Goal: Task Accomplishment & Management: Complete application form

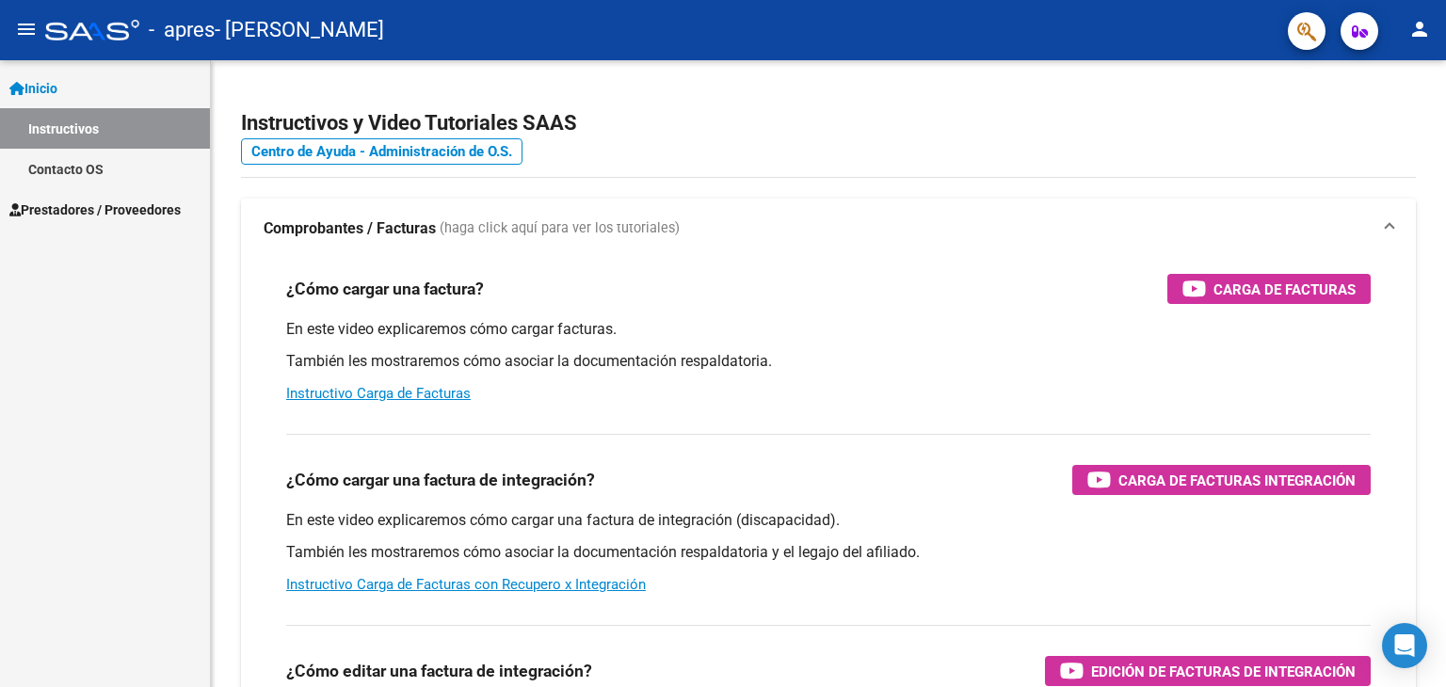
click at [73, 209] on span "Prestadores / Proveedores" at bounding box center [94, 210] width 171 height 21
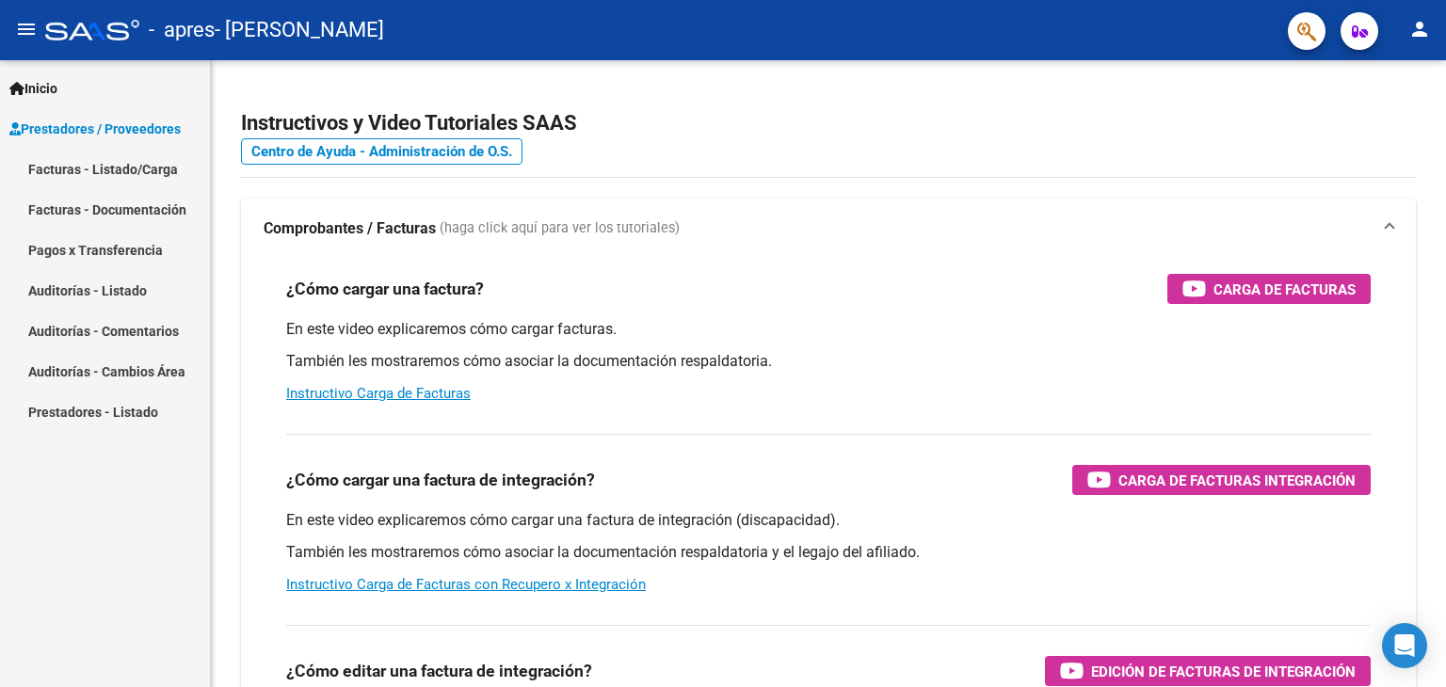
click at [108, 164] on link "Facturas - Listado/Carga" at bounding box center [105, 169] width 210 height 40
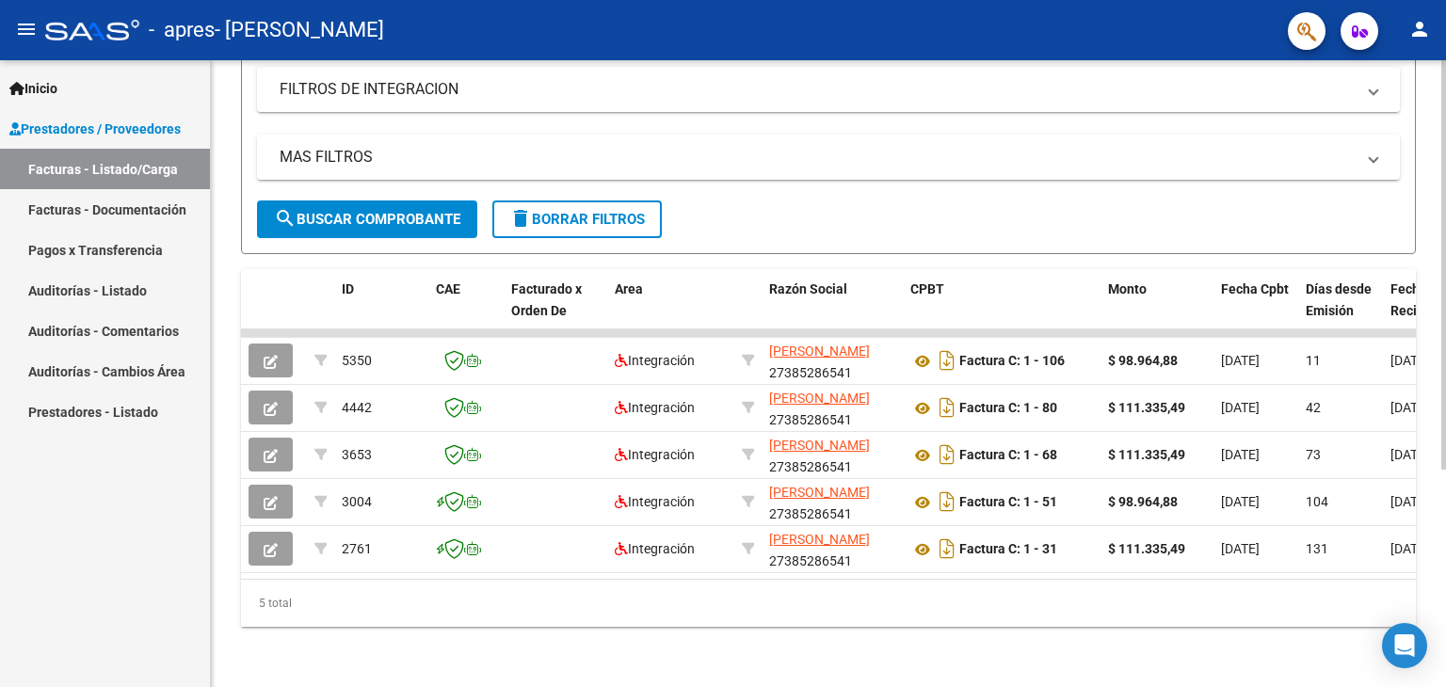
click at [332, 562] on datatable-body "5350 Integración GRAZIADEI BELEN 27385286541 Factura C: 1 - 106 $ 98.964,88 02/…" at bounding box center [828, 455] width 1175 height 250
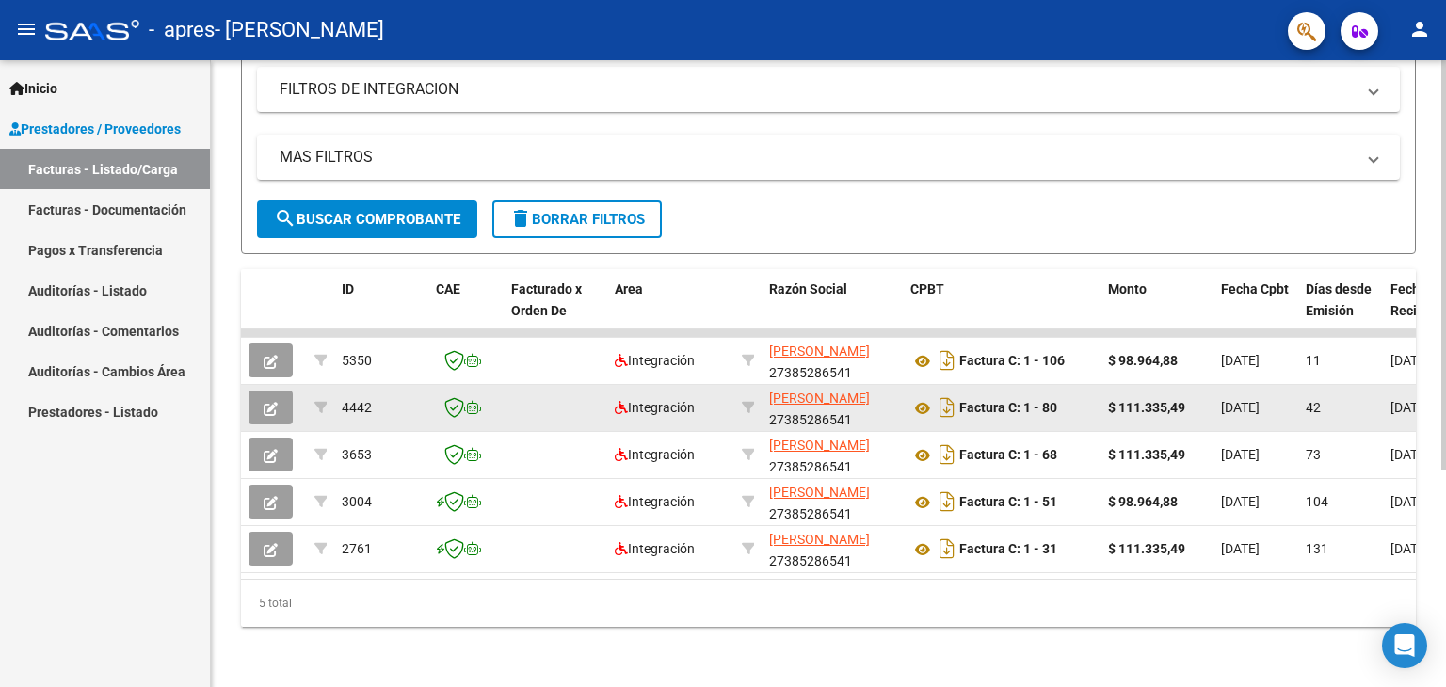
click at [256, 393] on button "button" at bounding box center [271, 408] width 44 height 34
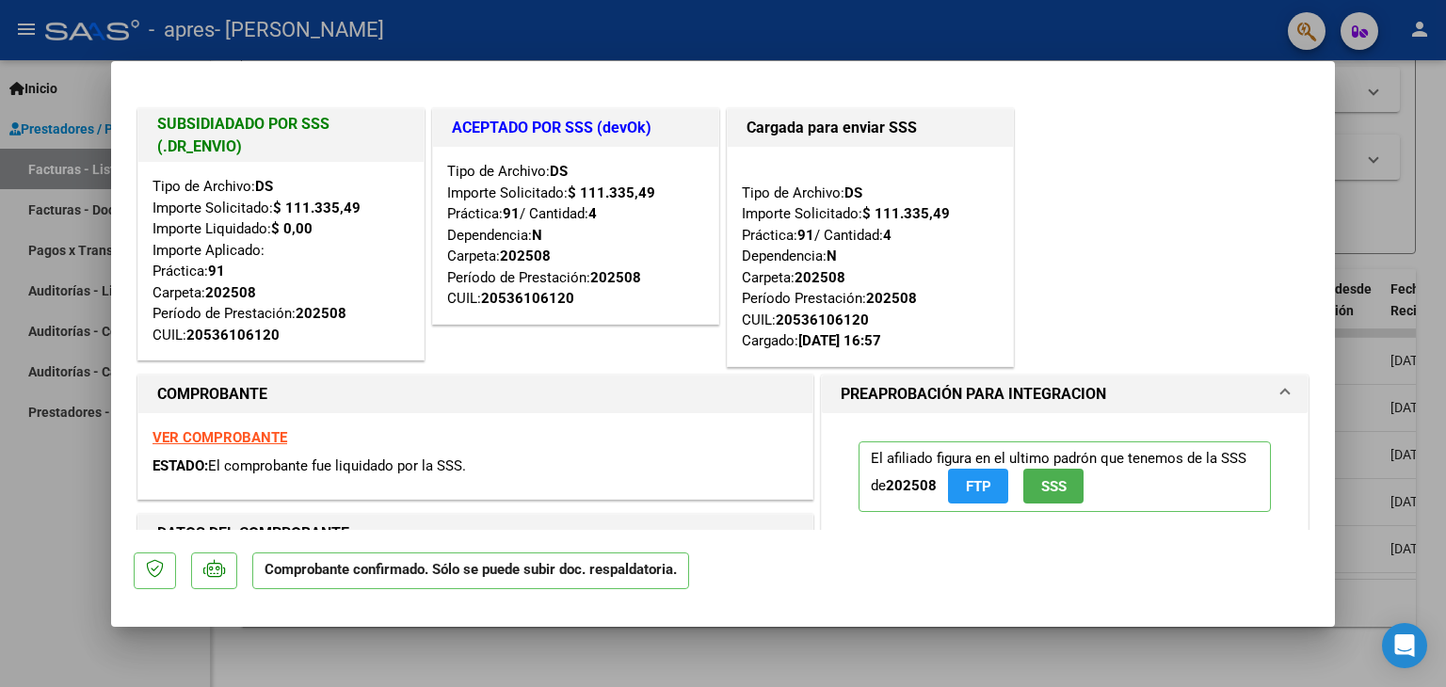
click at [7, 546] on div at bounding box center [723, 343] width 1446 height 687
type input "$ 0,00"
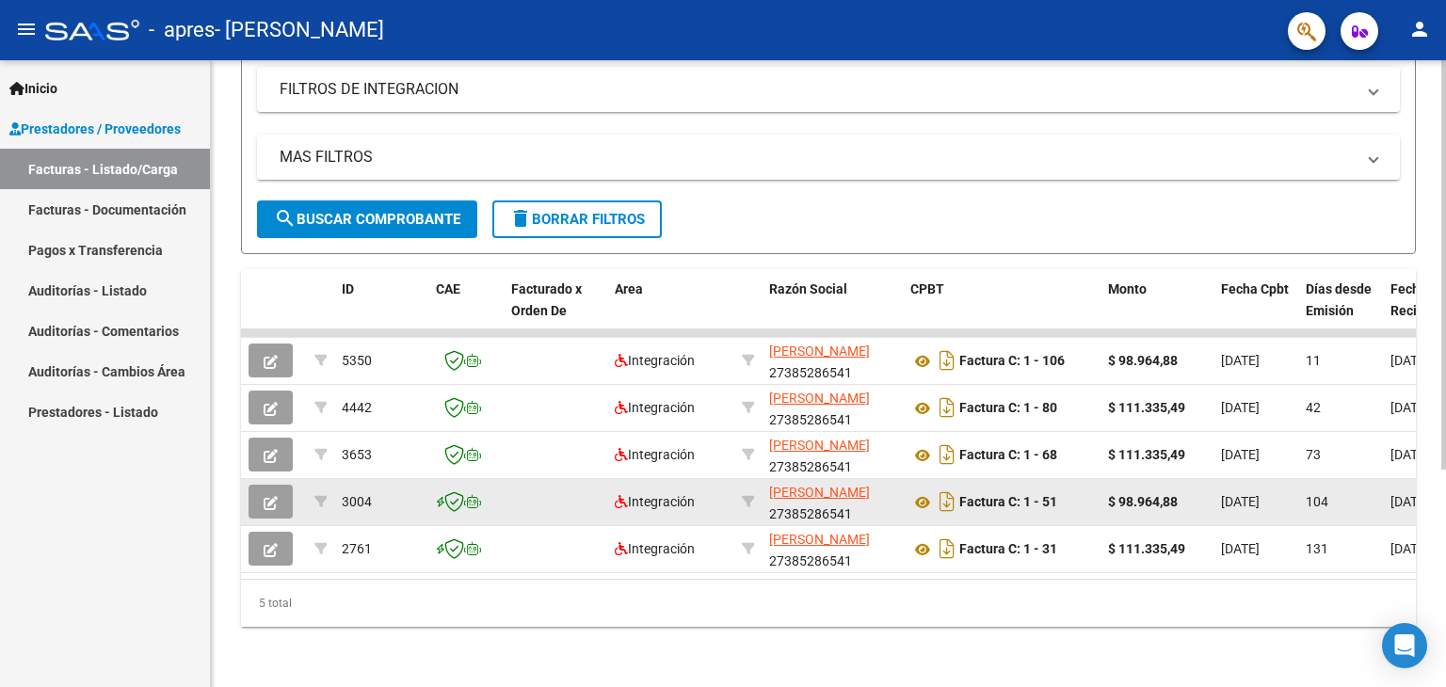
click at [283, 485] on button "button" at bounding box center [271, 502] width 44 height 34
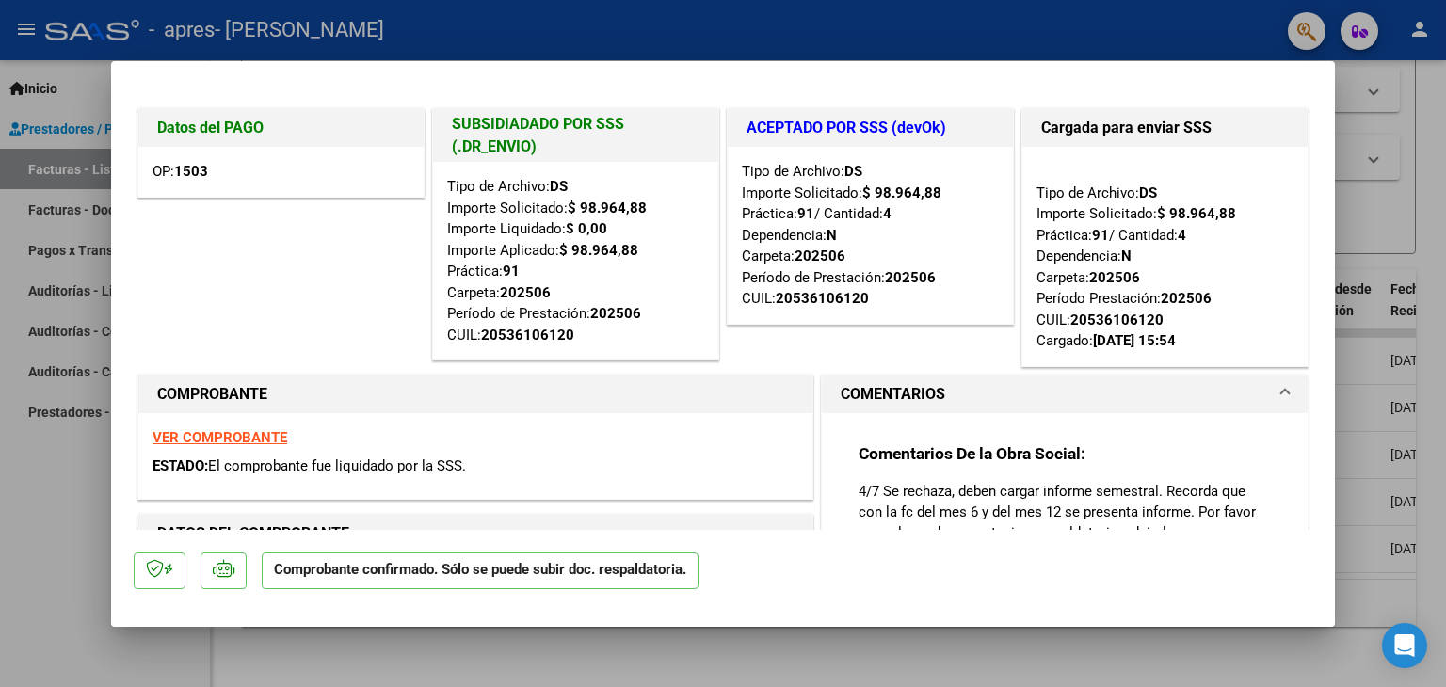
click at [46, 512] on div at bounding box center [723, 343] width 1446 height 687
type input "$ 0,00"
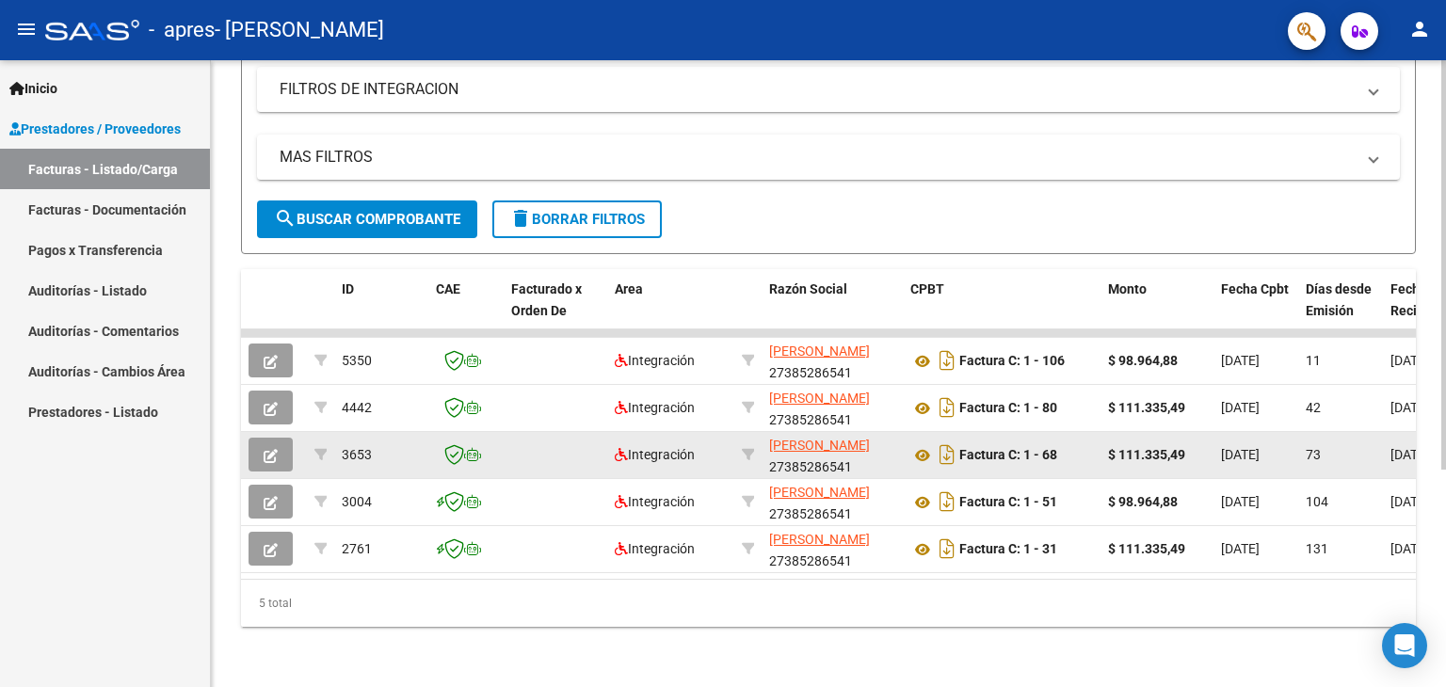
click at [277, 449] on icon "button" at bounding box center [271, 456] width 14 height 14
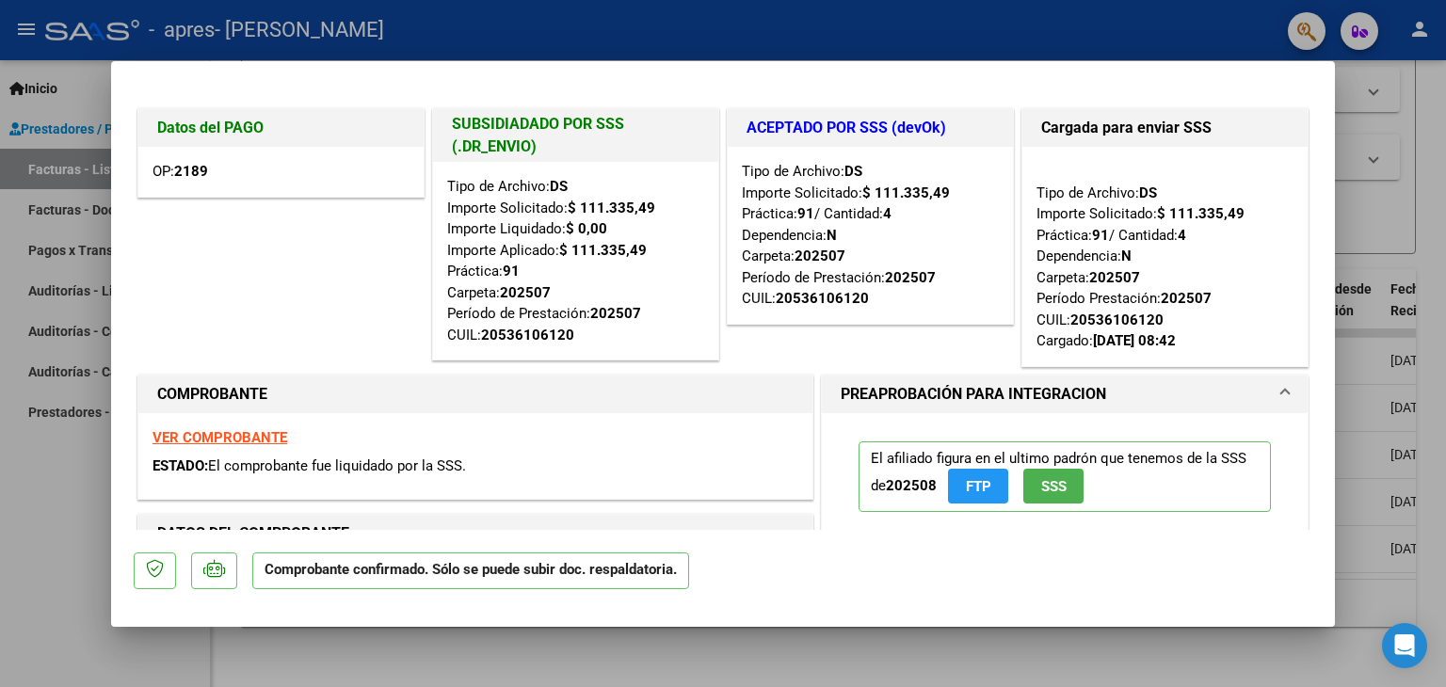
click at [22, 444] on div at bounding box center [723, 343] width 1446 height 687
type input "$ 0,00"
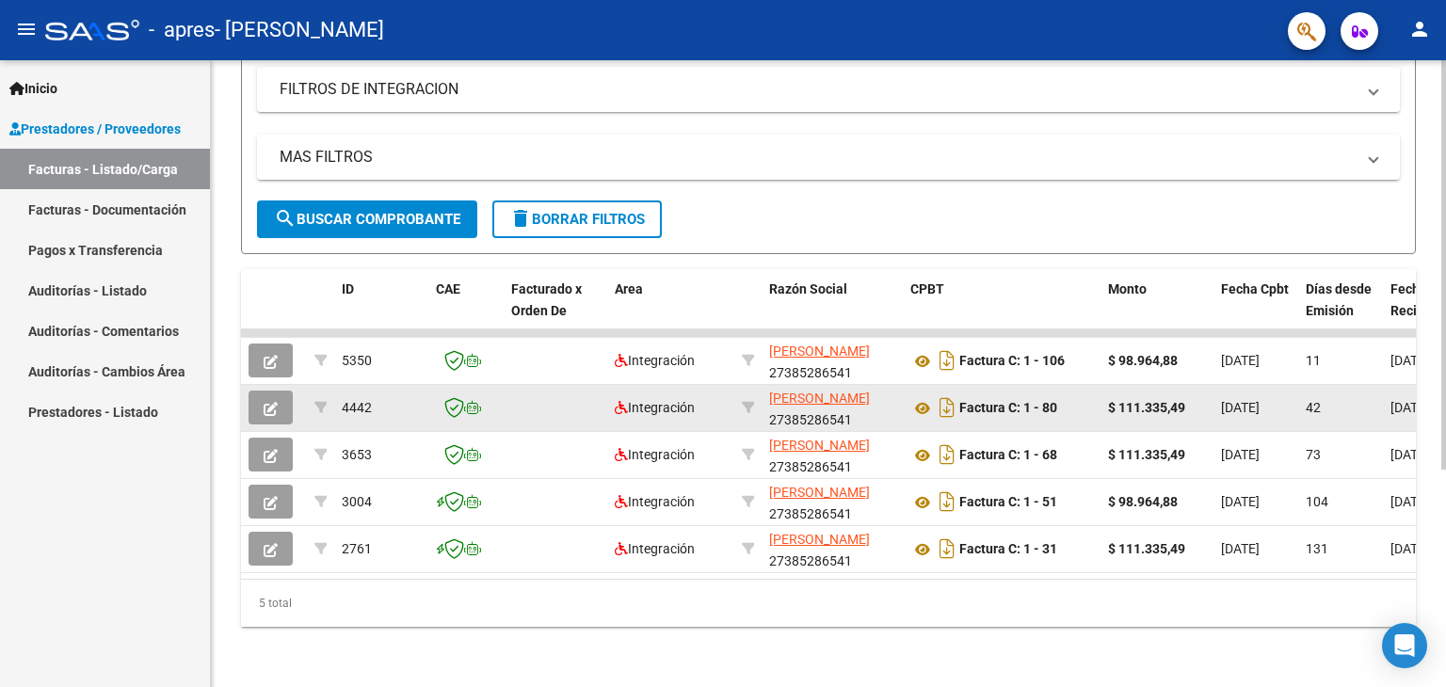
click at [270, 402] on icon "button" at bounding box center [271, 409] width 14 height 14
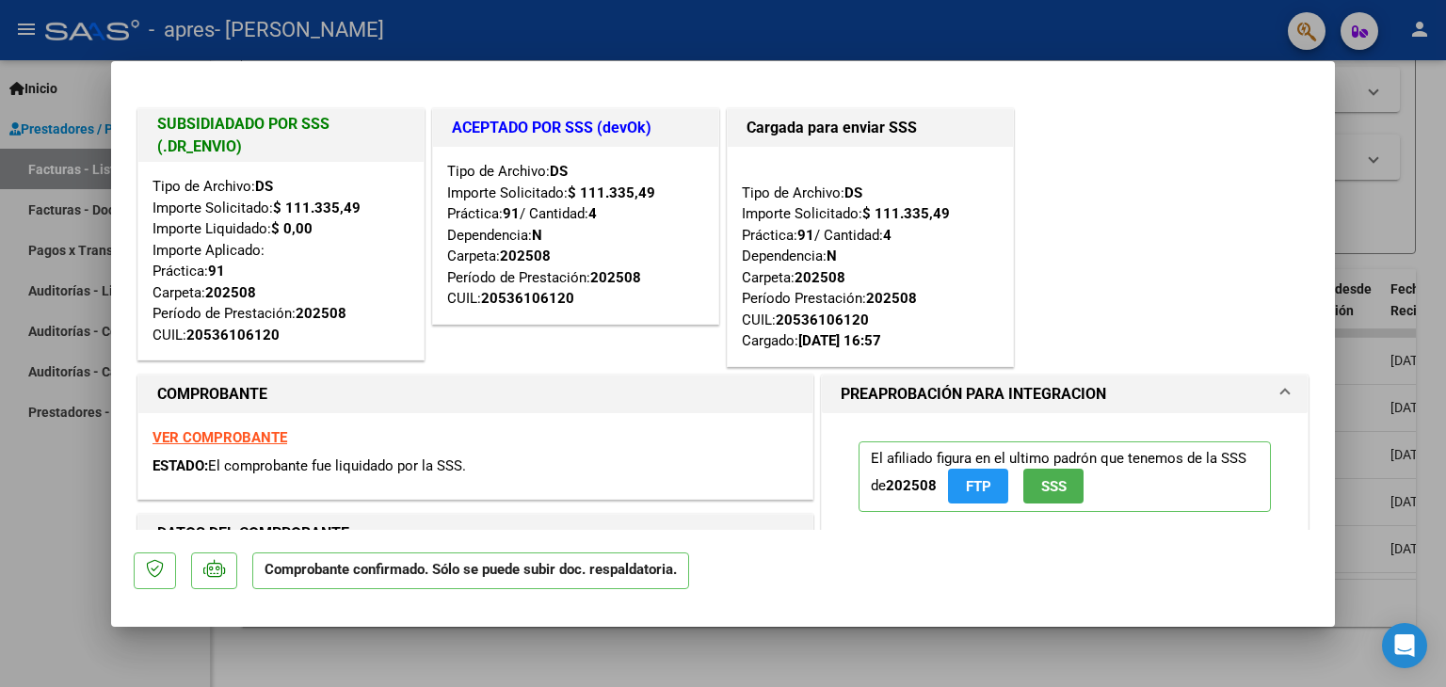
click at [29, 475] on div at bounding box center [723, 343] width 1446 height 687
type input "$ 0,00"
